Goal: Task Accomplishment & Management: Manage account settings

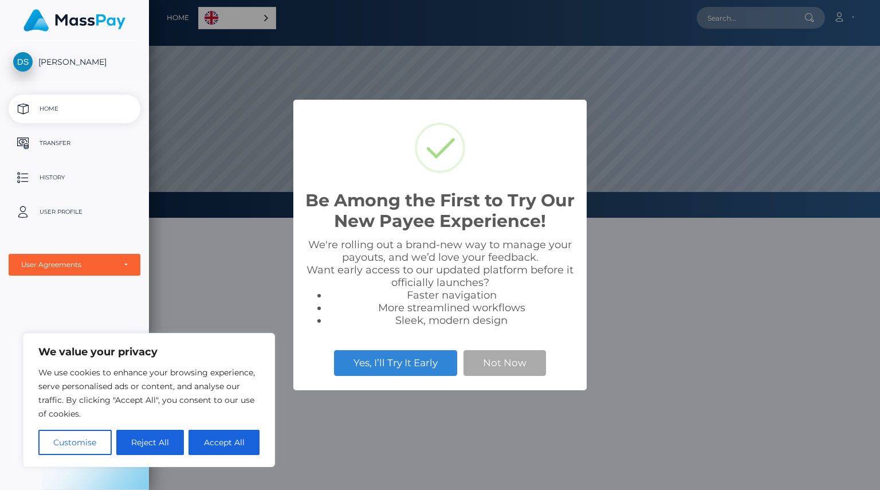
scroll to position [218, 731]
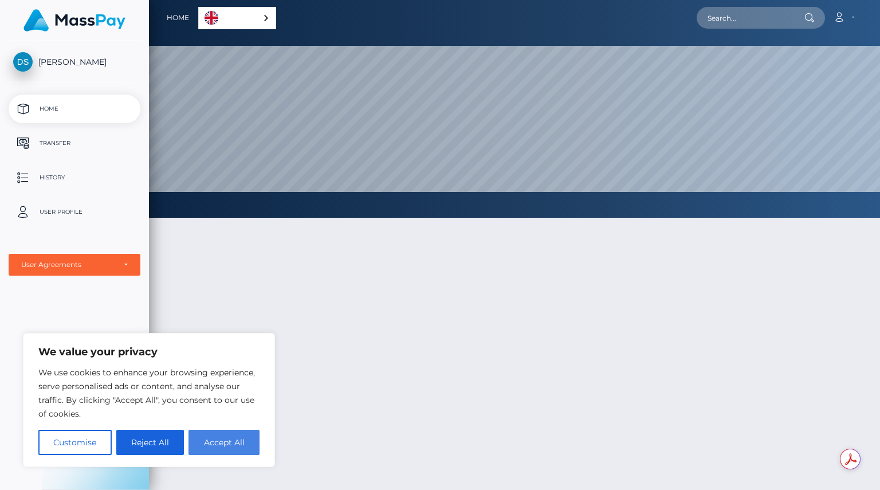
click at [242, 449] on button "Accept All" at bounding box center [224, 442] width 71 height 25
checkbox input "true"
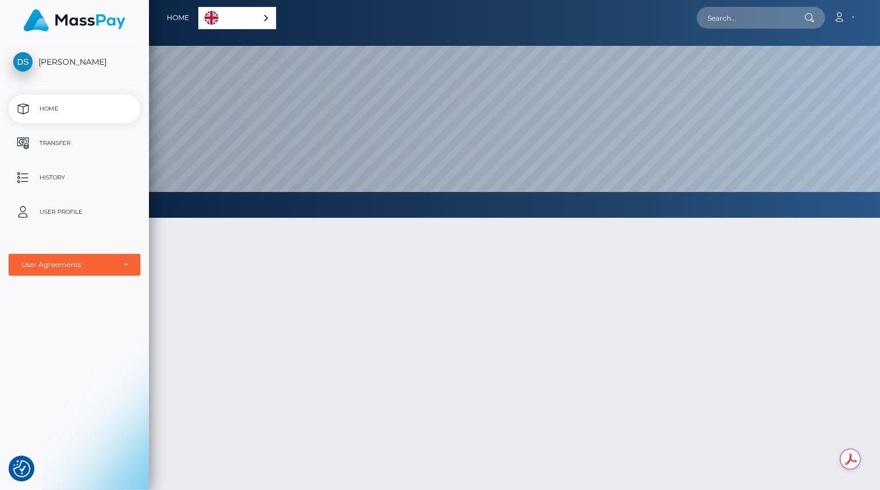
click at [240, 23] on link "English" at bounding box center [237, 17] width 77 height 21
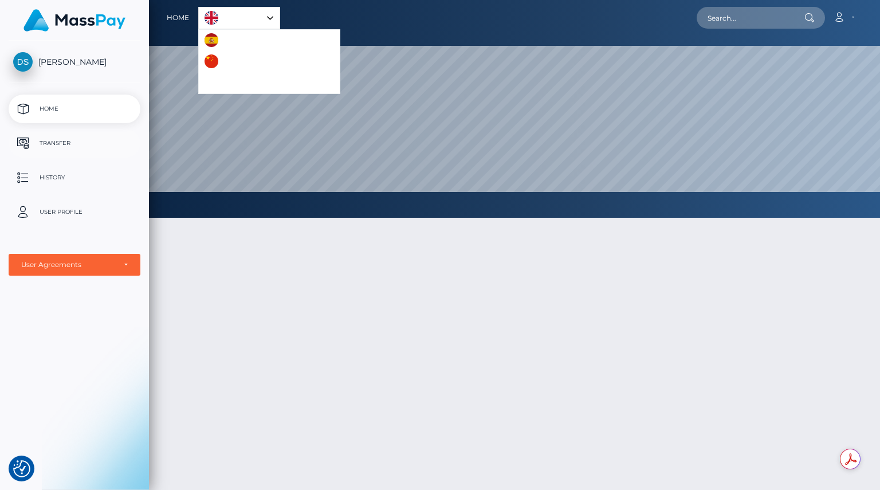
click at [57, 146] on p "Transfer" at bounding box center [74, 143] width 123 height 17
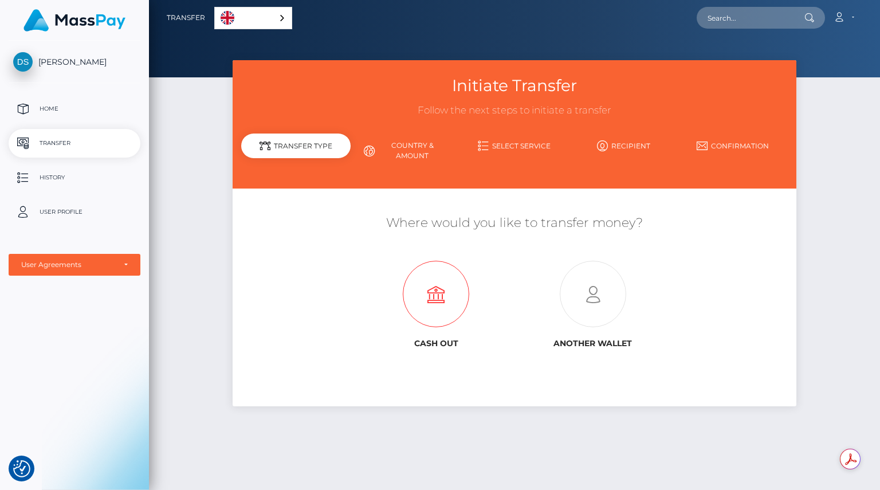
click at [440, 301] on icon at bounding box center [436, 294] width 156 height 66
click at [237, 248] on div "Where would you like to transfer money? Cash out Another wallet" at bounding box center [514, 298] width 563 height 218
click at [153, 116] on div "Initiate Transfer Follow the next steps to initiate a transfer Transfer Type Co…" at bounding box center [514, 269] width 731 height 419
click at [81, 116] on p "Home" at bounding box center [74, 108] width 123 height 17
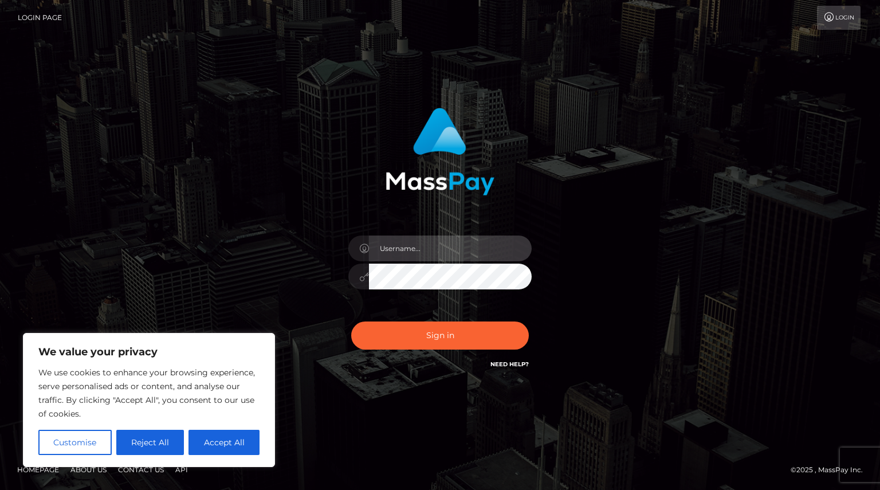
click at [420, 250] on input "text" at bounding box center [450, 249] width 163 height 26
type input "1990-03-21"
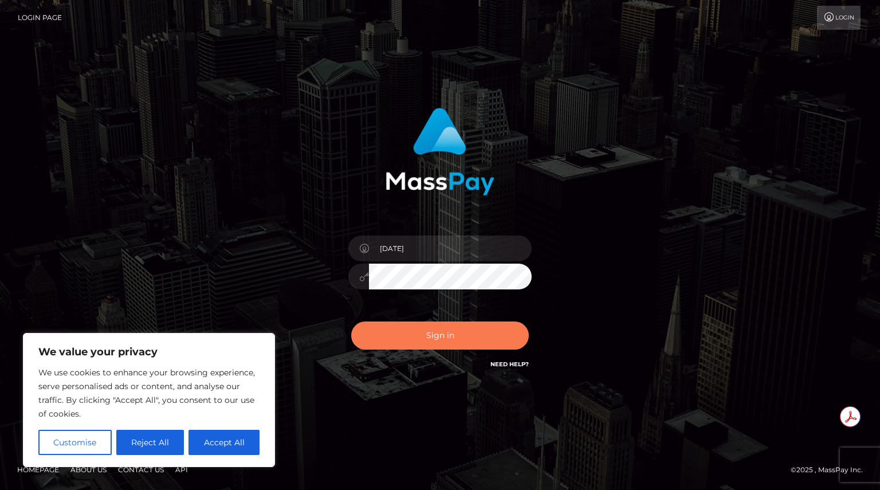
click at [420, 336] on button "Sign in" at bounding box center [440, 335] width 178 height 28
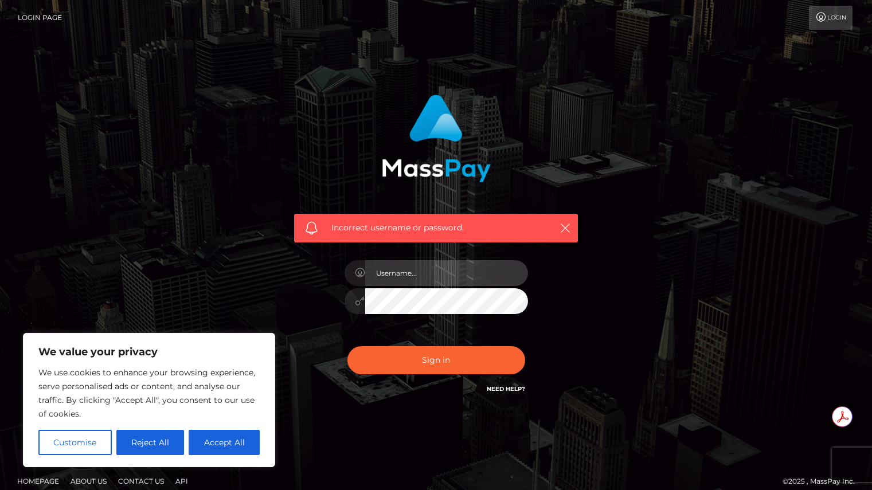
click at [422, 269] on input "text" at bounding box center [446, 273] width 163 height 26
type input "[DATE]"
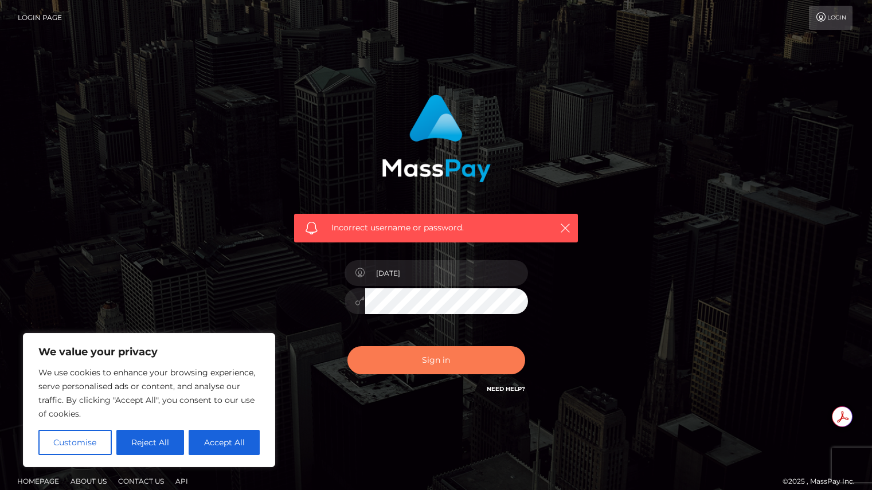
click at [434, 362] on button "Sign in" at bounding box center [436, 360] width 178 height 28
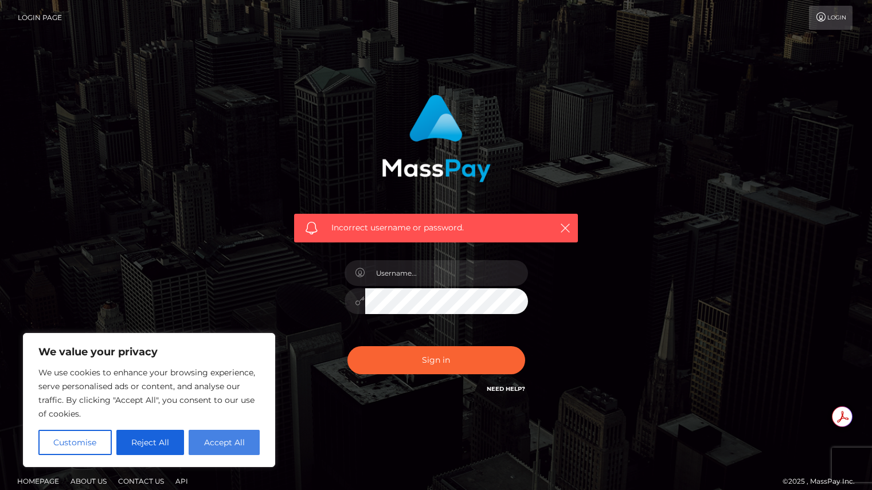
click at [227, 440] on button "Accept All" at bounding box center [224, 442] width 71 height 25
checkbox input "true"
